Goal: Information Seeking & Learning: Learn about a topic

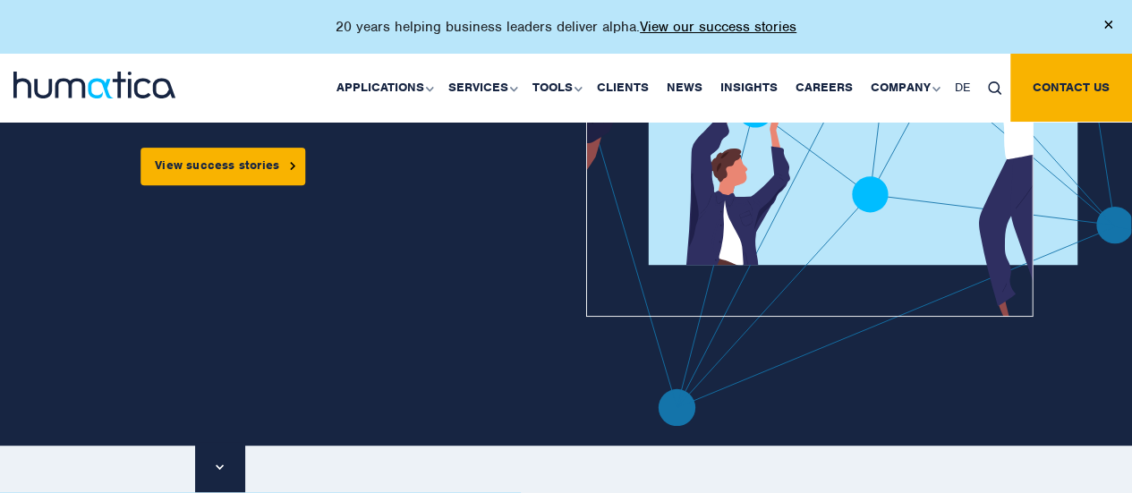
scroll to position [358, 0]
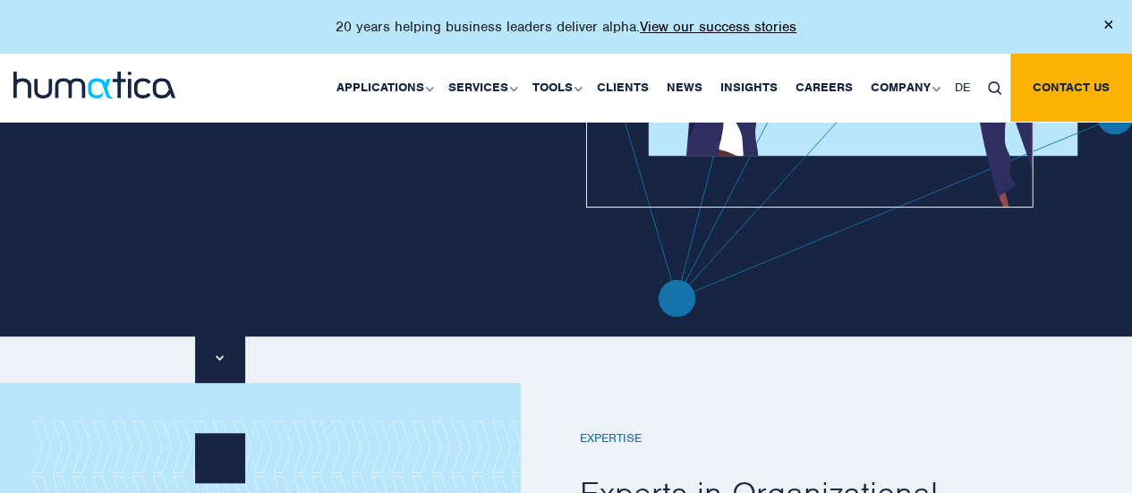
click at [1110, 17] on div at bounding box center [1108, 23] width 8 height 14
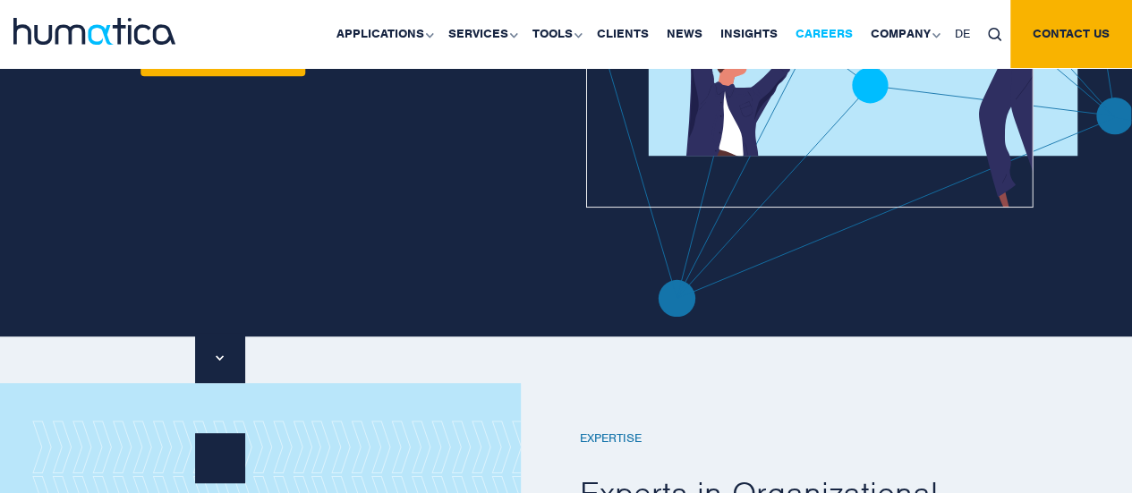
click at [822, 28] on link "Careers" at bounding box center [824, 34] width 75 height 68
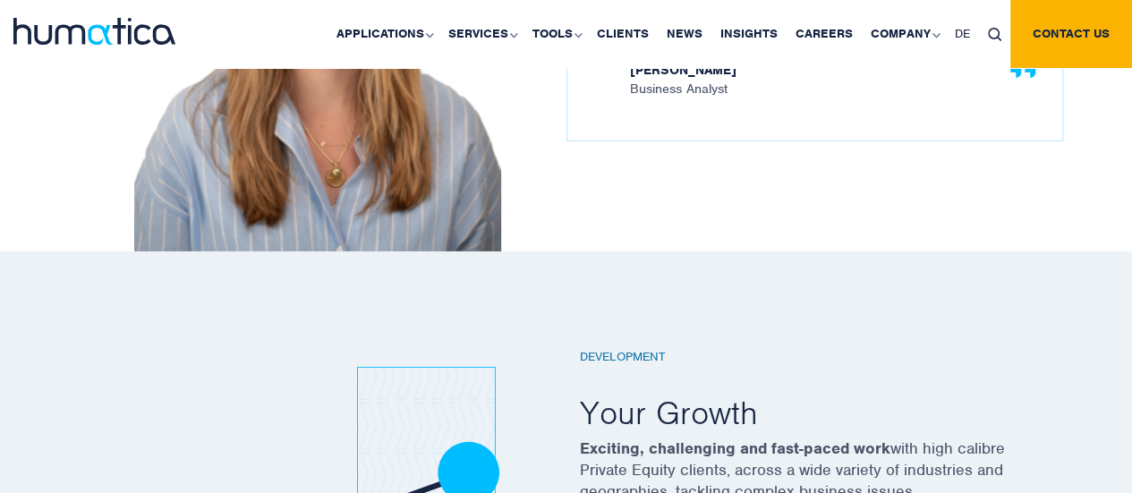
scroll to position [2595, 0]
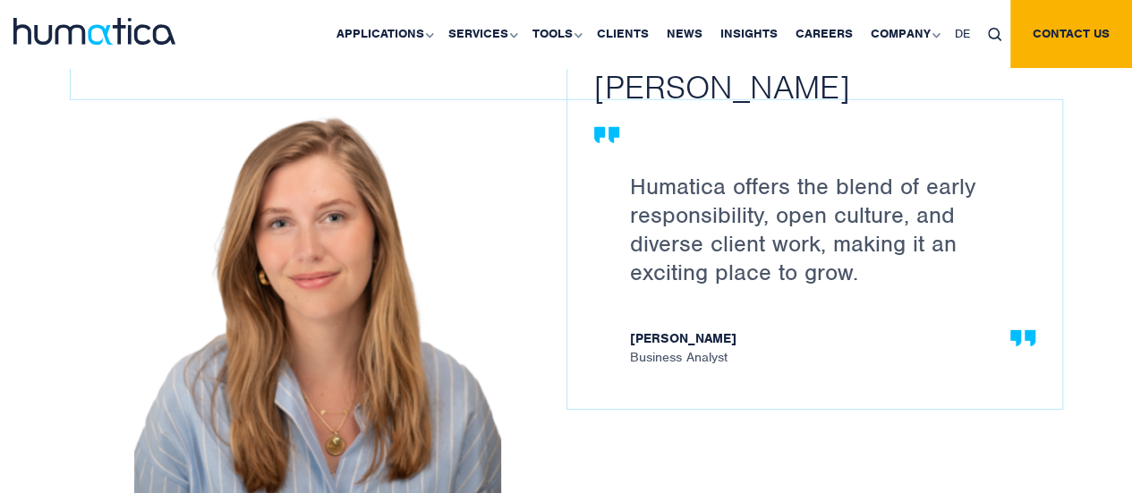
click at [160, 43] on img at bounding box center [94, 31] width 162 height 27
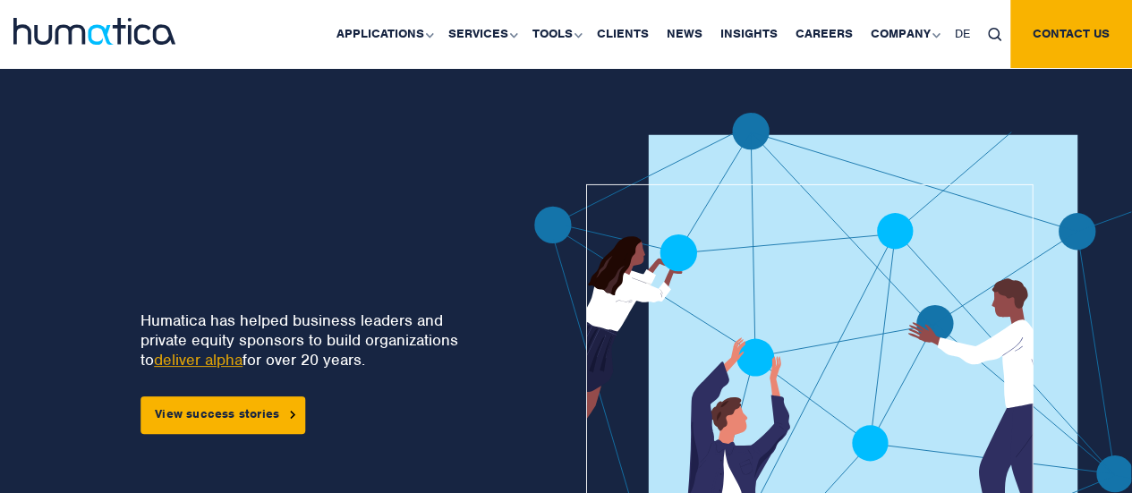
drag, startPoint x: 211, startPoint y: 192, endPoint x: 188, endPoint y: 192, distance: 23.3
click at [211, 192] on div "Humatica has helped business leaders and private equity sponsors to build organ…" at bounding box center [251, 394] width 388 height 562
click at [279, 154] on div "Humatica has helped business leaders and private equity sponsors to build organ…" at bounding box center [251, 394] width 388 height 562
click at [839, 38] on link "Careers" at bounding box center [824, 34] width 75 height 68
